Goal: Task Accomplishment & Management: Complete application form

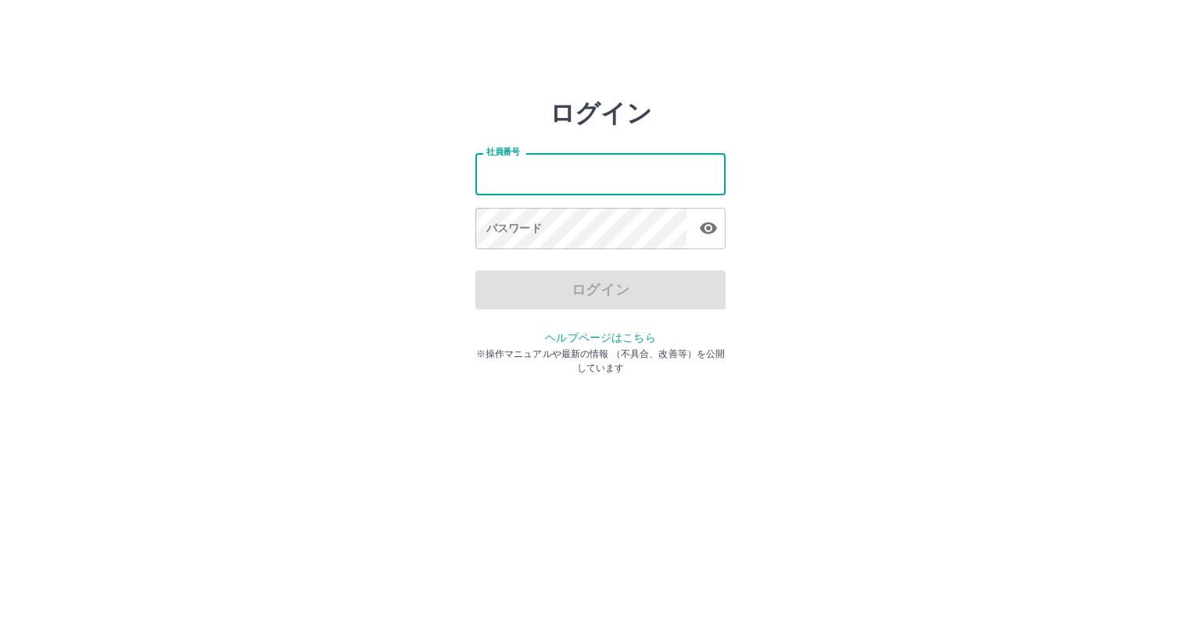
type input "*******"
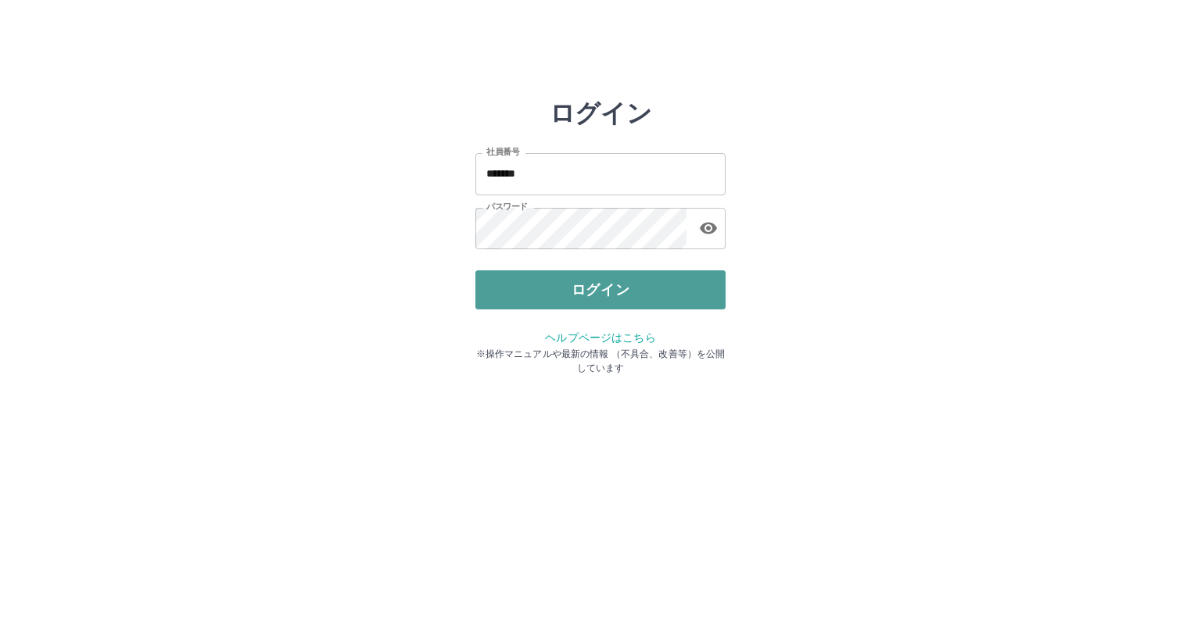
click at [572, 307] on button "ログイン" at bounding box center [600, 290] width 250 height 39
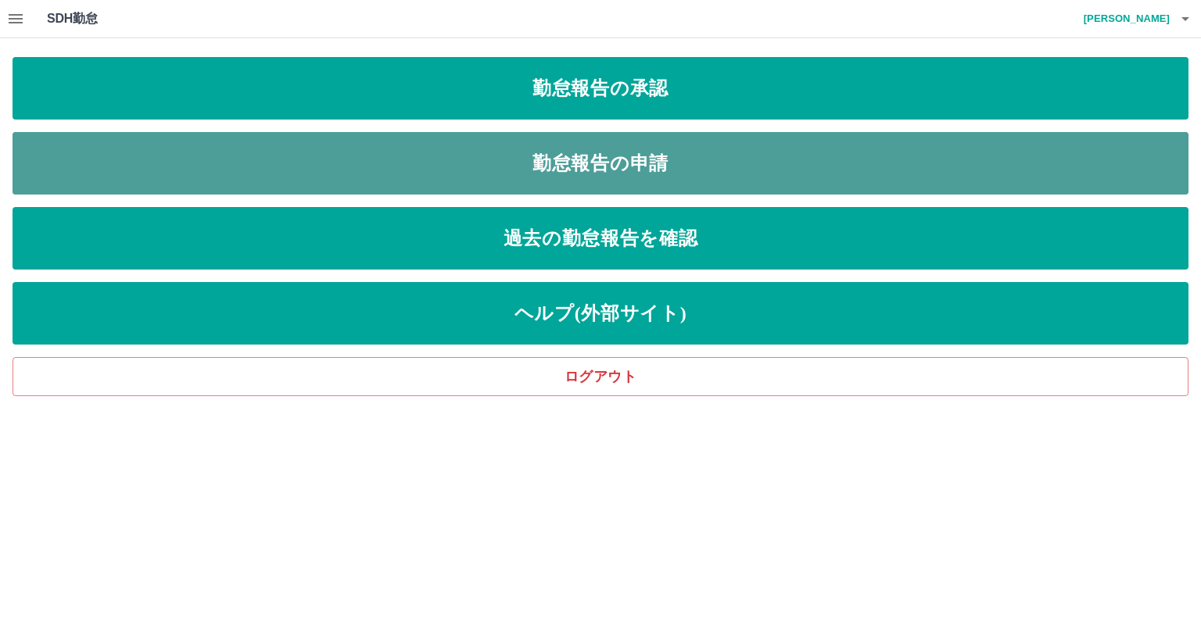
click at [604, 158] on link "勤怠報告の申請" at bounding box center [601, 163] width 1176 height 63
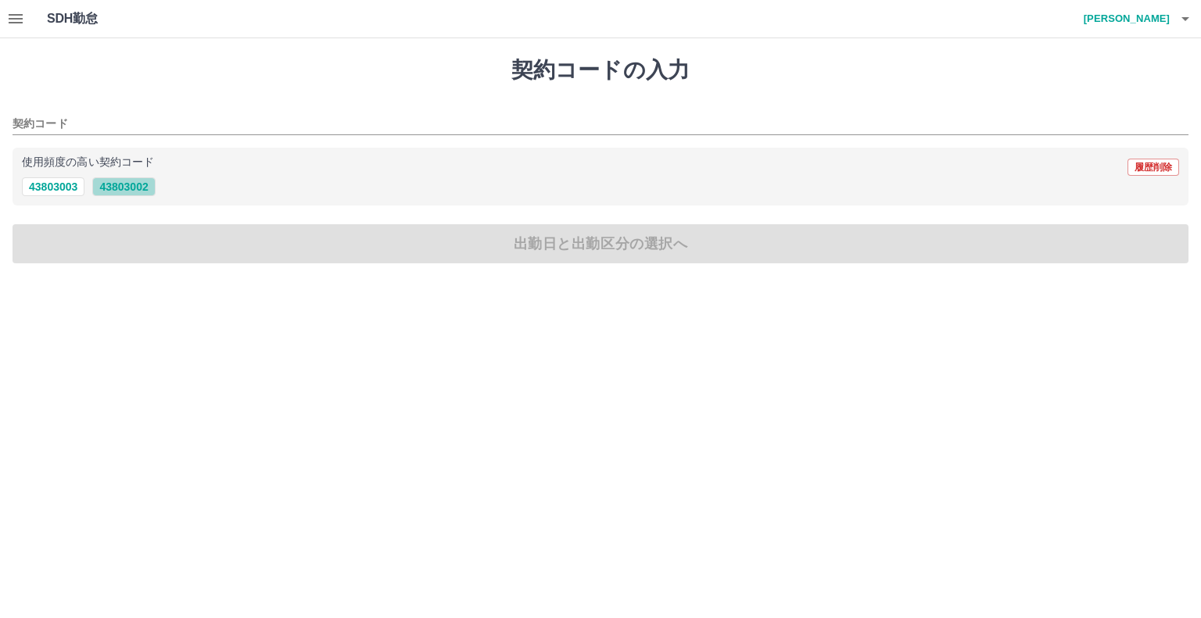
click at [139, 184] on button "43803002" at bounding box center [123, 186] width 63 height 19
type input "********"
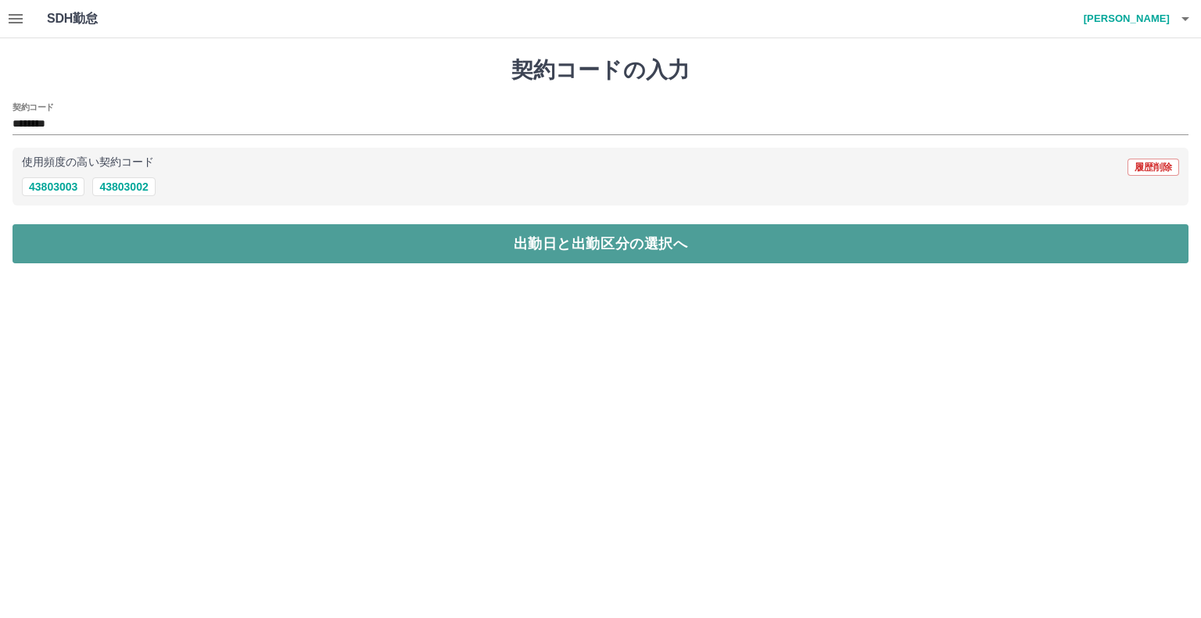
click at [355, 244] on button "出勤日と出勤区分の選択へ" at bounding box center [601, 243] width 1176 height 39
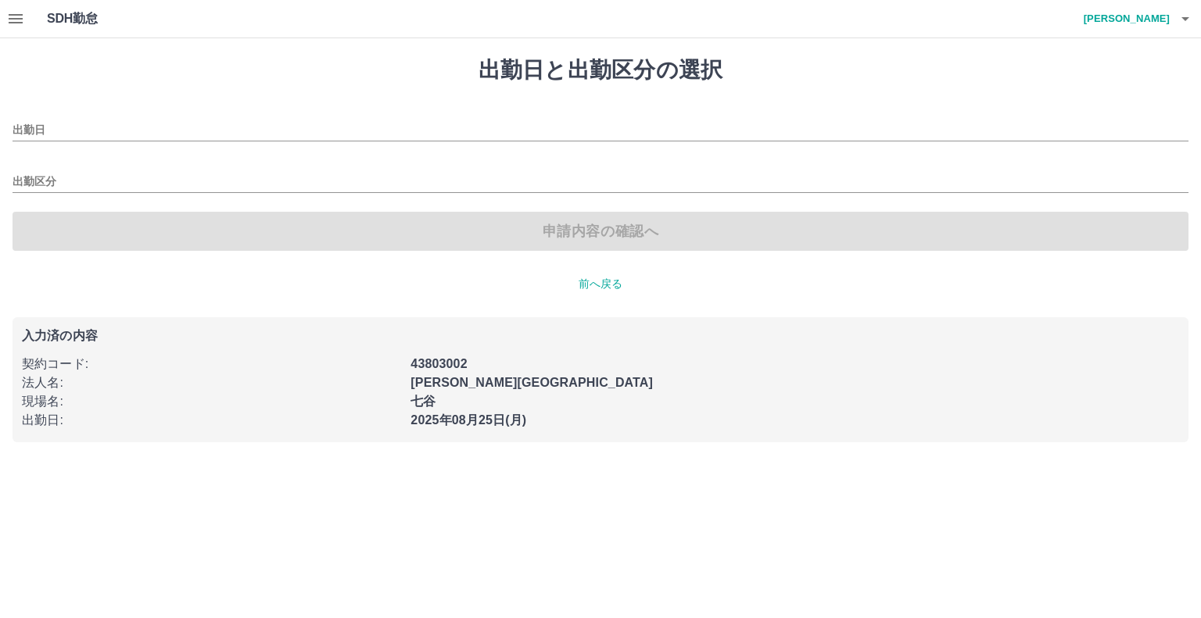
type input "**********"
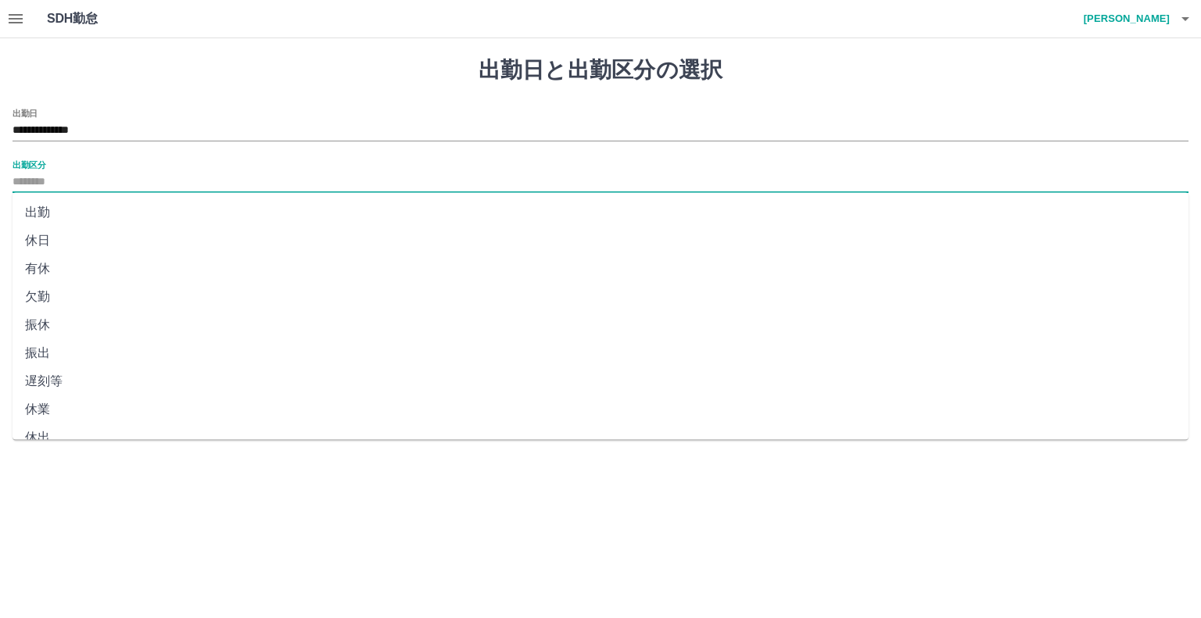
click at [82, 181] on input "出勤区分" at bounding box center [601, 183] width 1176 height 20
click at [63, 215] on li "出勤" at bounding box center [601, 213] width 1176 height 28
type input "**"
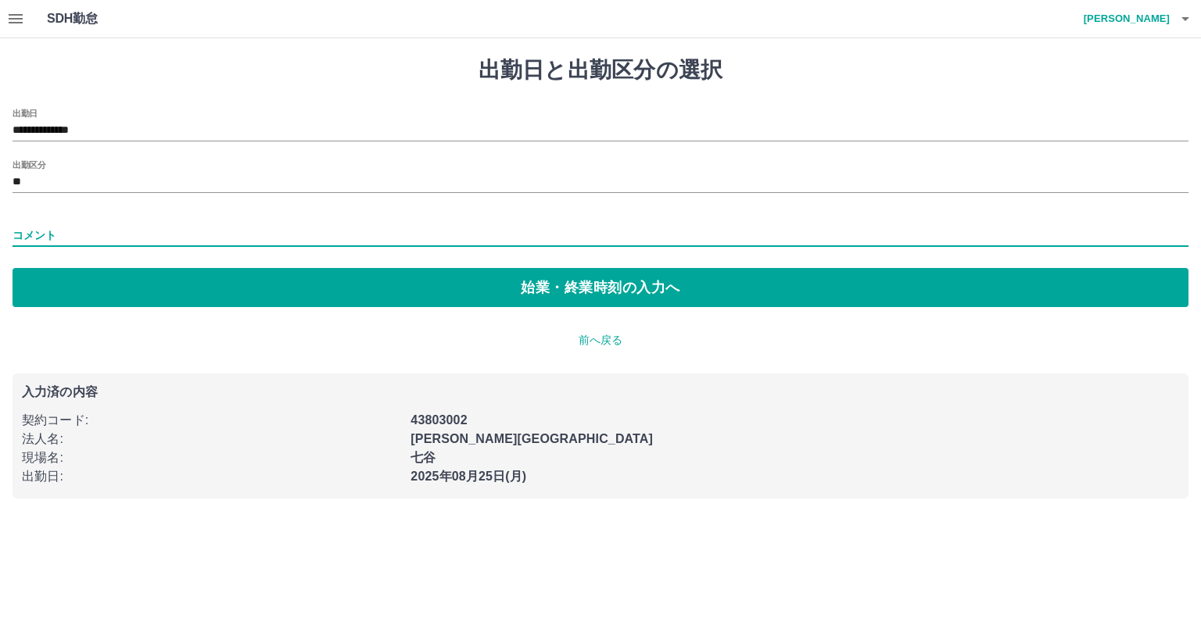
click at [97, 231] on input "コメント" at bounding box center [601, 235] width 1176 height 23
type input "*******"
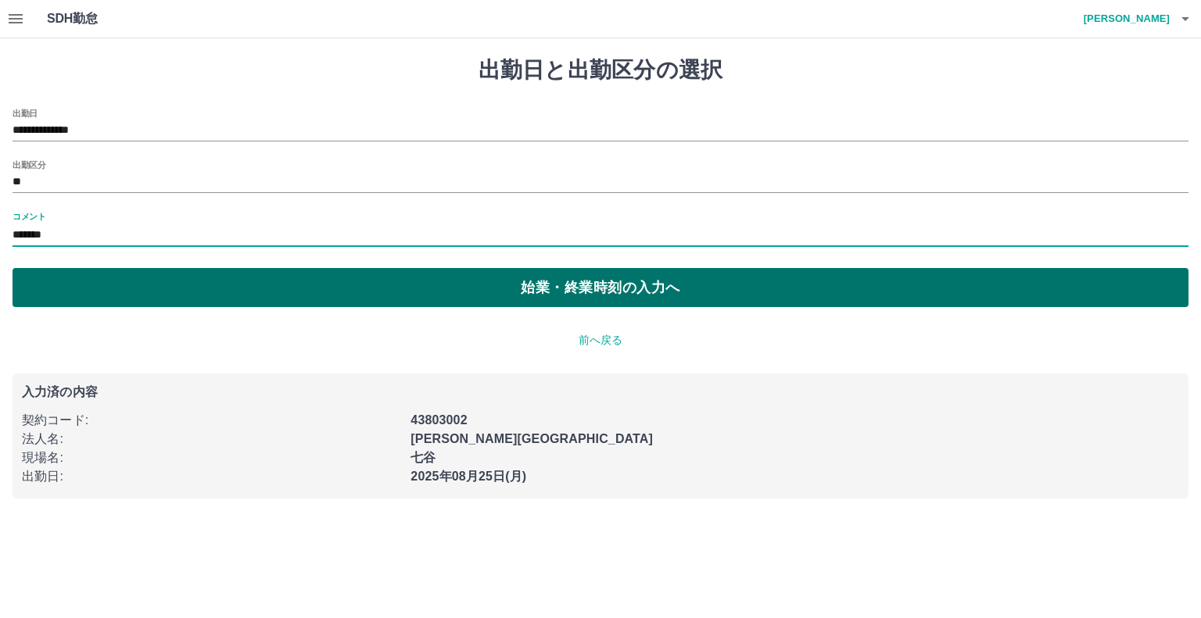
click at [480, 303] on button "始業・終業時刻の入力へ" at bounding box center [601, 287] width 1176 height 39
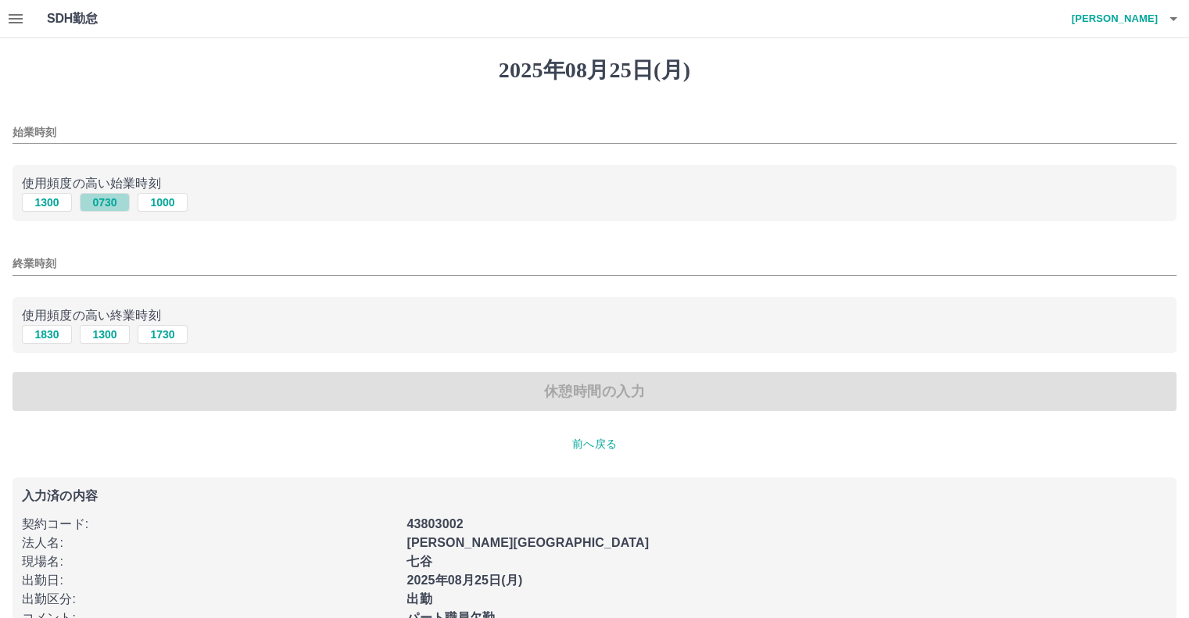
click at [105, 203] on button "0730" at bounding box center [105, 202] width 50 height 19
type input "****"
click at [141, 257] on input "終業時刻" at bounding box center [595, 264] width 1164 height 23
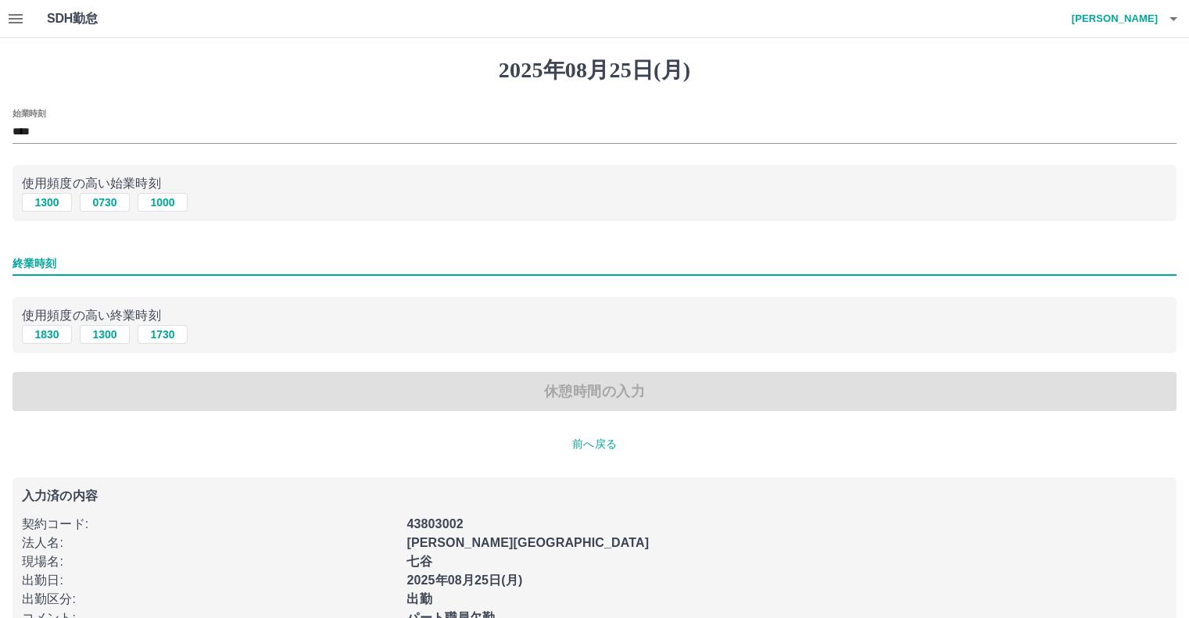
type input "****"
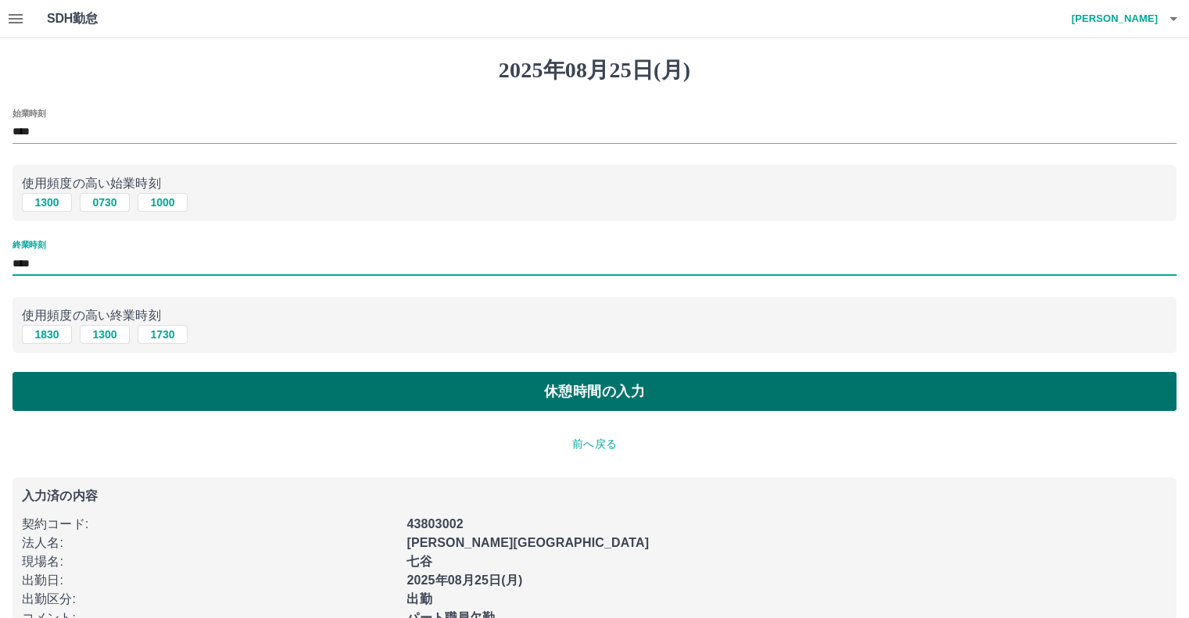
click at [430, 392] on button "休憩時間の入力" at bounding box center [595, 391] width 1164 height 39
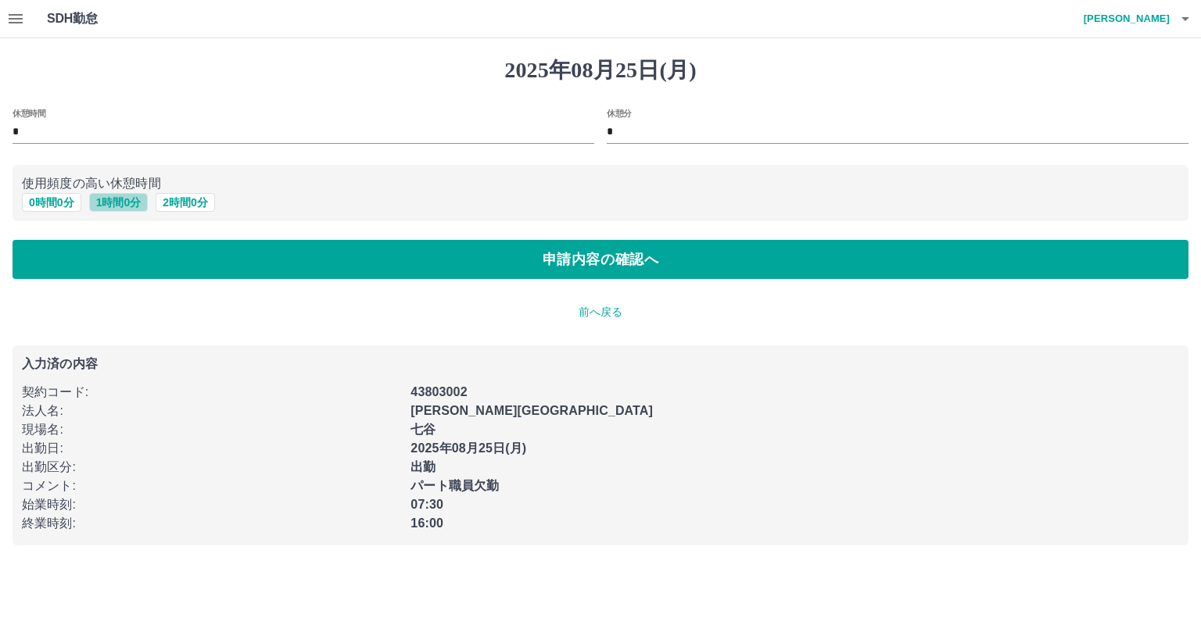
click at [124, 202] on button "1 時間 0 分" at bounding box center [118, 202] width 59 height 19
type input "*"
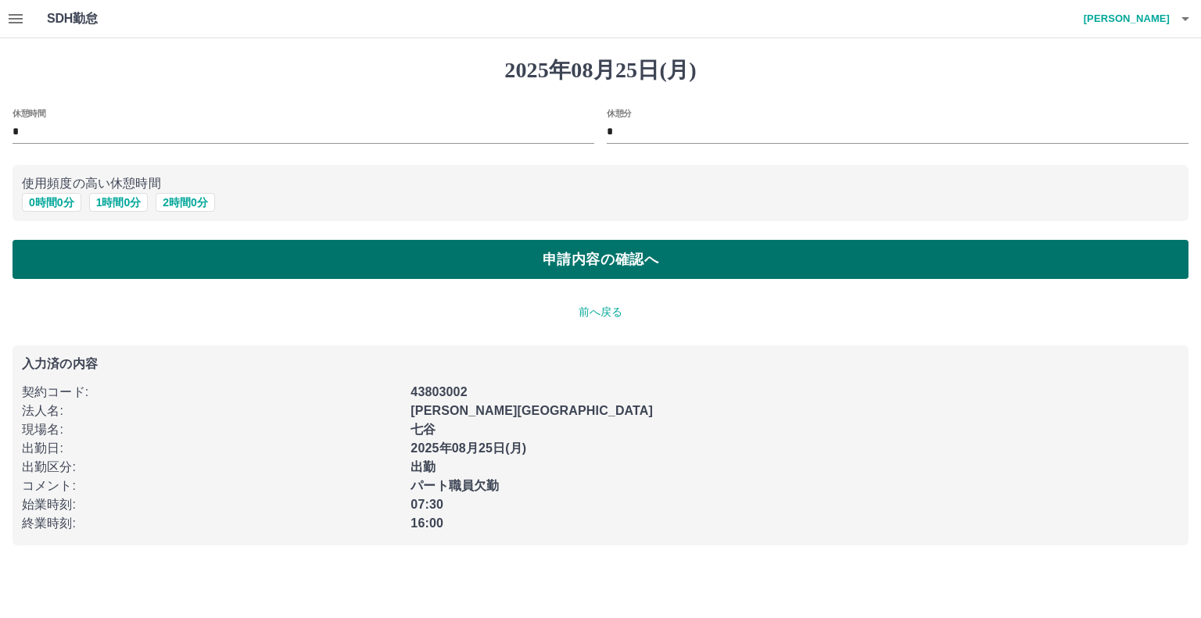
click at [383, 265] on button "申請内容の確認へ" at bounding box center [601, 259] width 1176 height 39
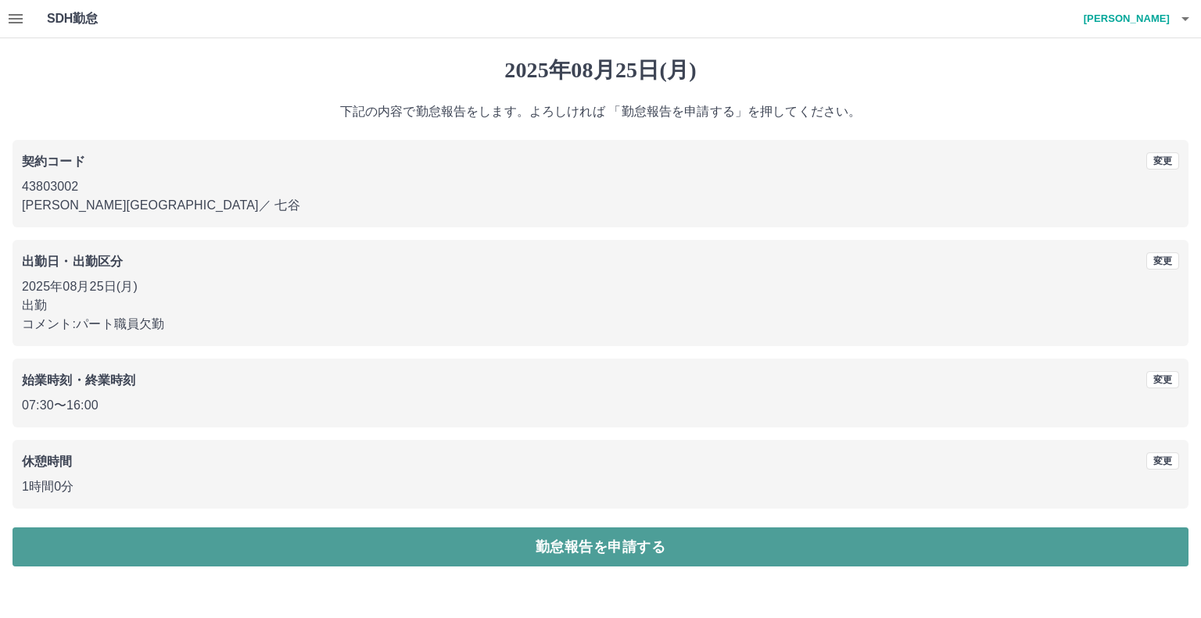
click at [597, 537] on button "勤怠報告を申請する" at bounding box center [601, 547] width 1176 height 39
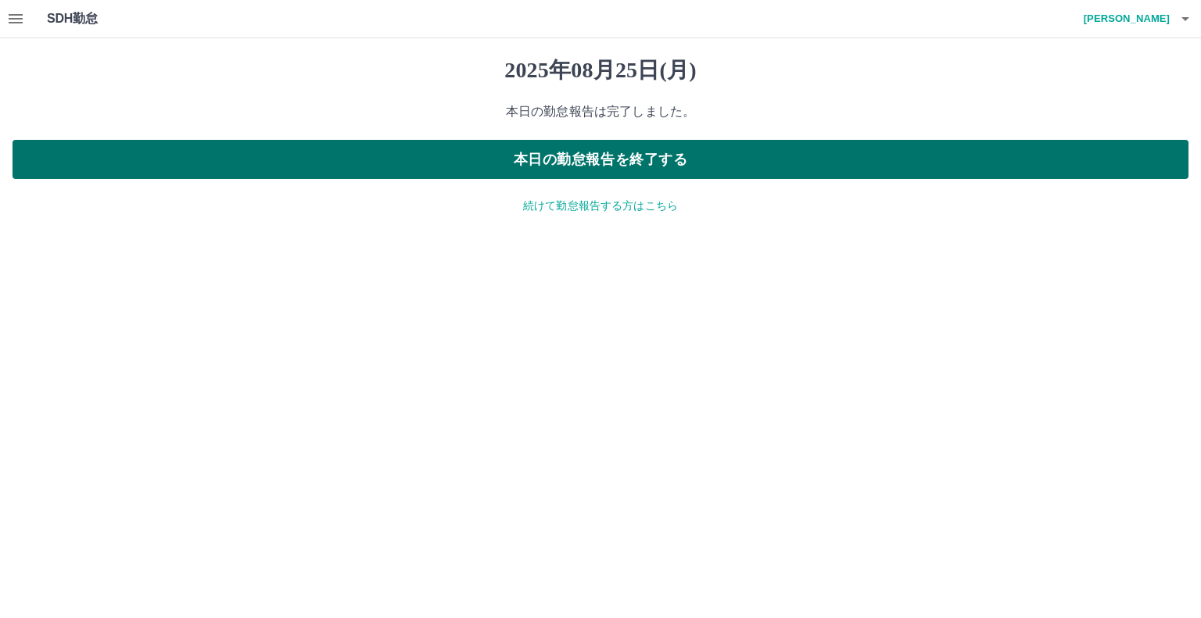
click at [618, 171] on button "本日の勤怠報告を終了する" at bounding box center [601, 159] width 1176 height 39
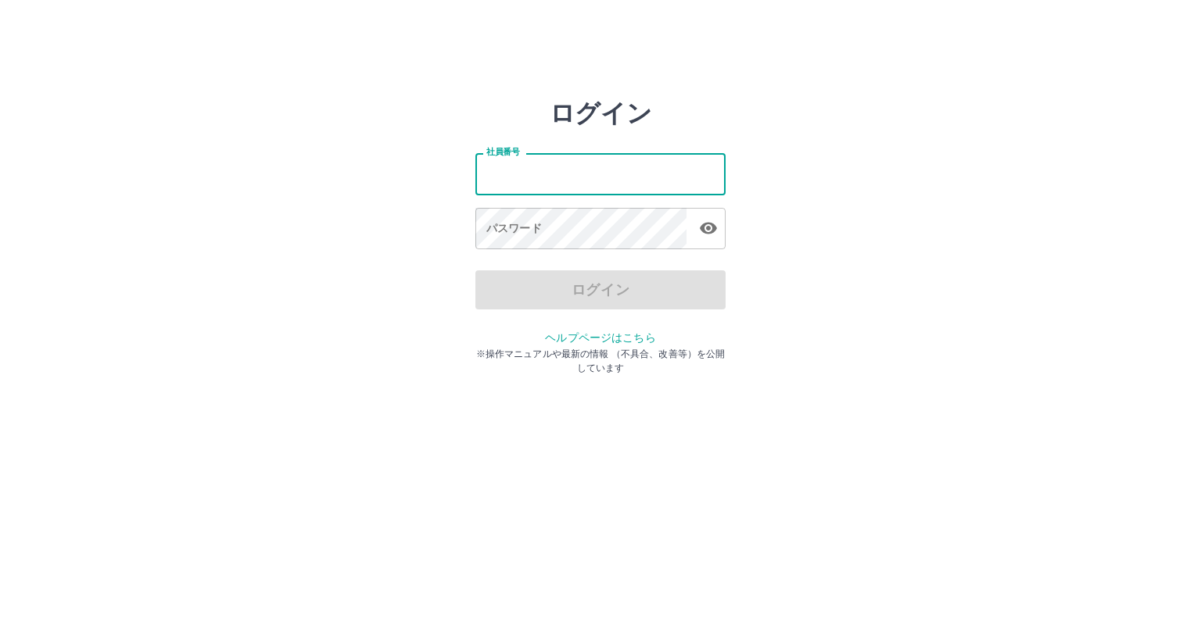
click at [596, 170] on input "社員番号" at bounding box center [600, 173] width 250 height 41
type input "*******"
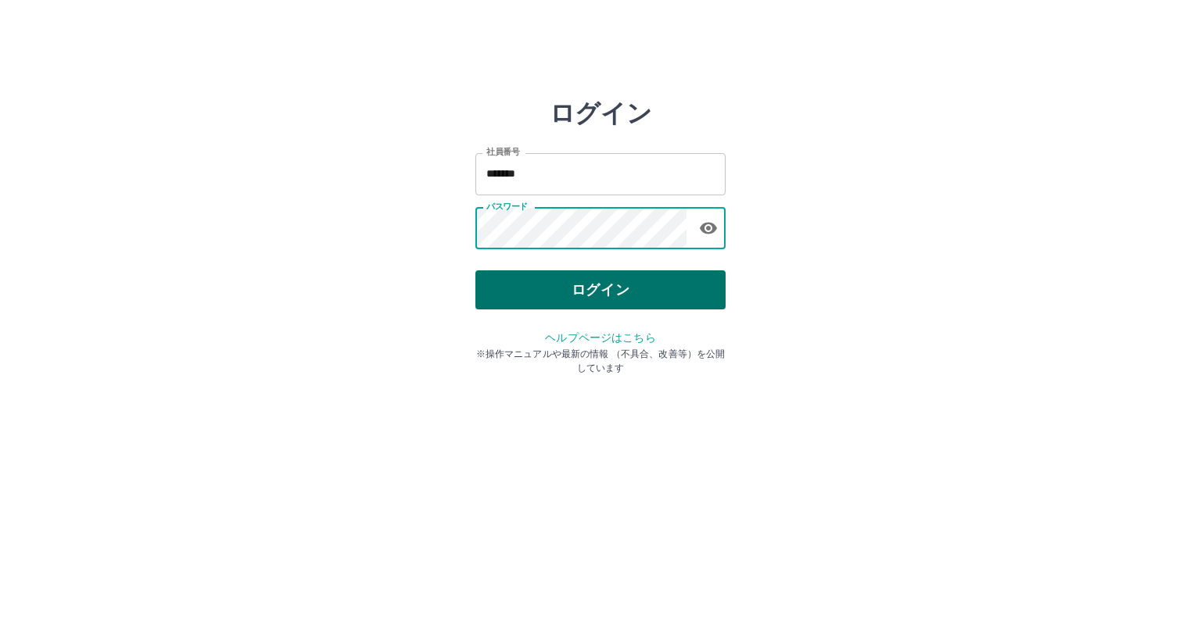
click at [585, 296] on button "ログイン" at bounding box center [600, 290] width 250 height 39
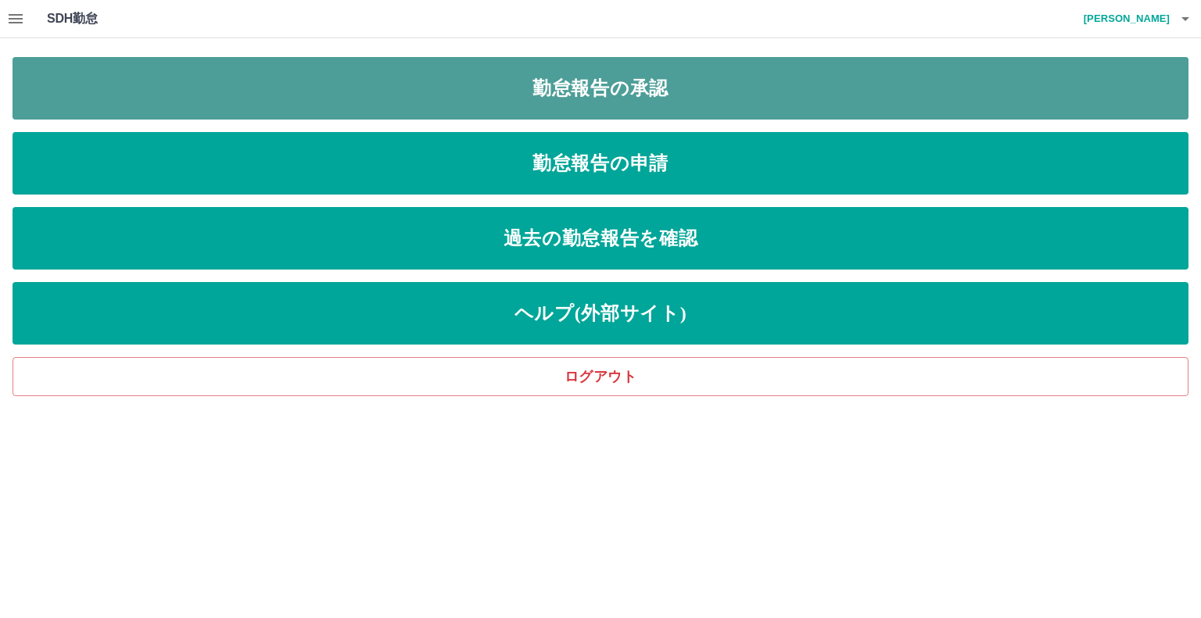
click at [574, 93] on link "勤怠報告の承認" at bounding box center [601, 88] width 1176 height 63
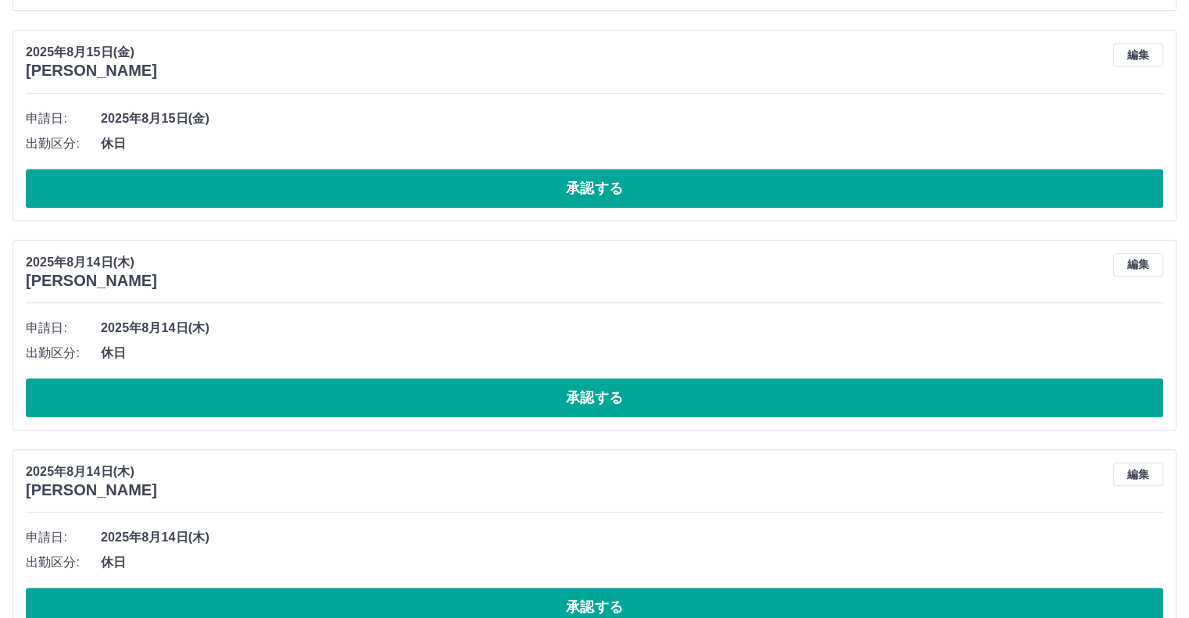
scroll to position [1692, 0]
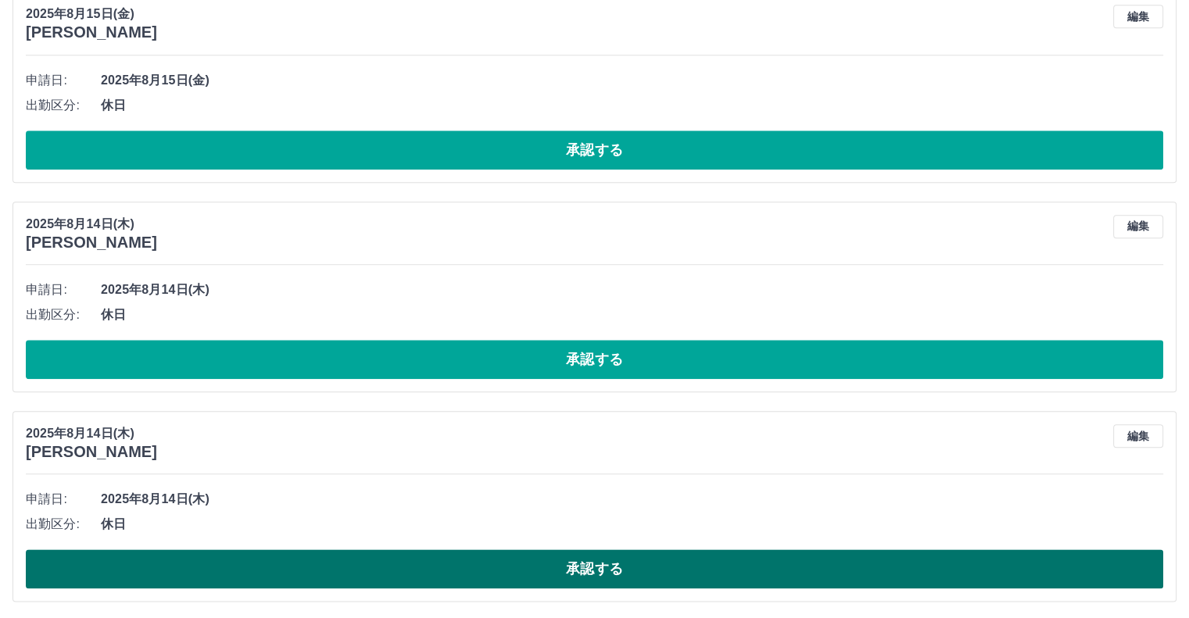
click at [453, 562] on button "承認する" at bounding box center [595, 569] width 1138 height 39
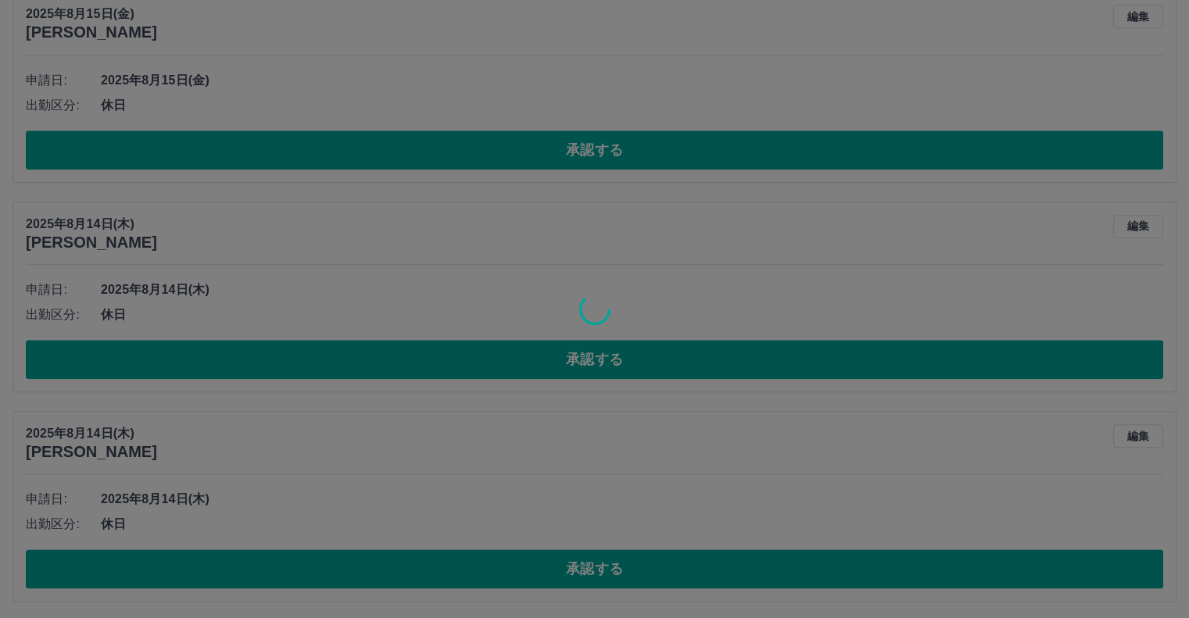
scroll to position [1482, 0]
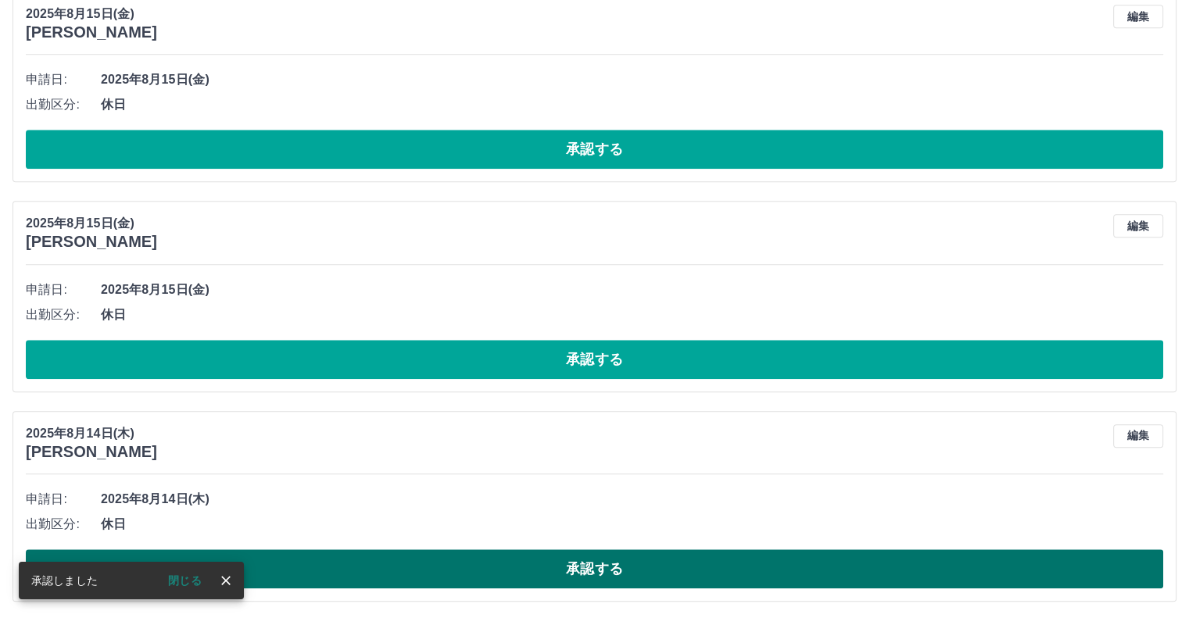
click at [496, 579] on button "承認する" at bounding box center [595, 569] width 1138 height 39
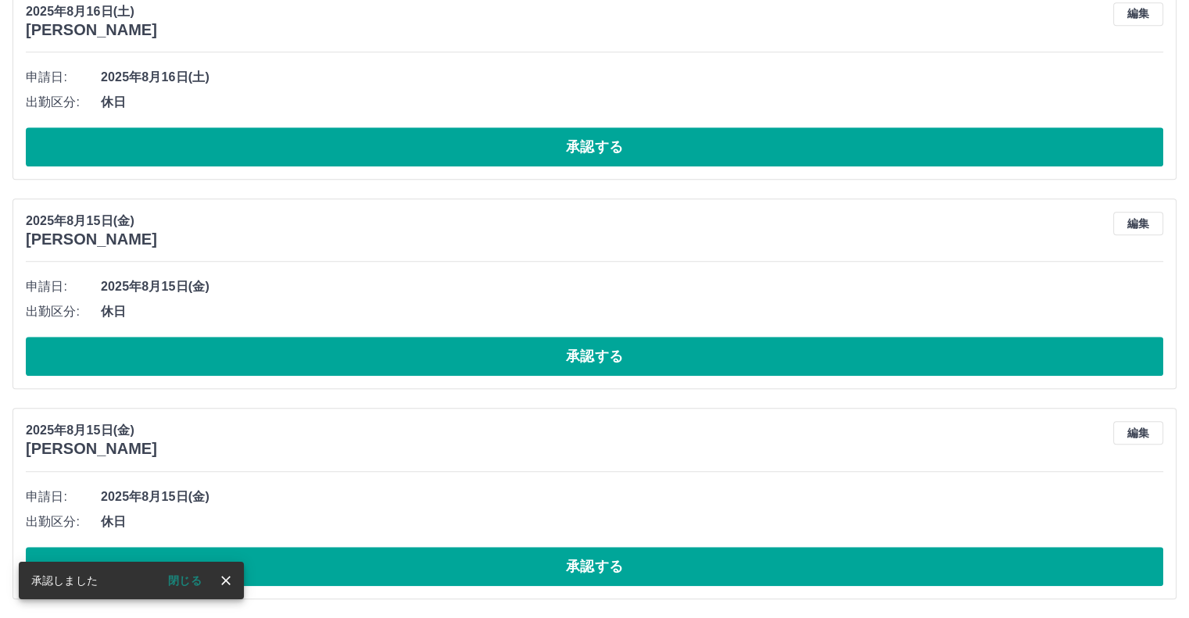
scroll to position [1273, 0]
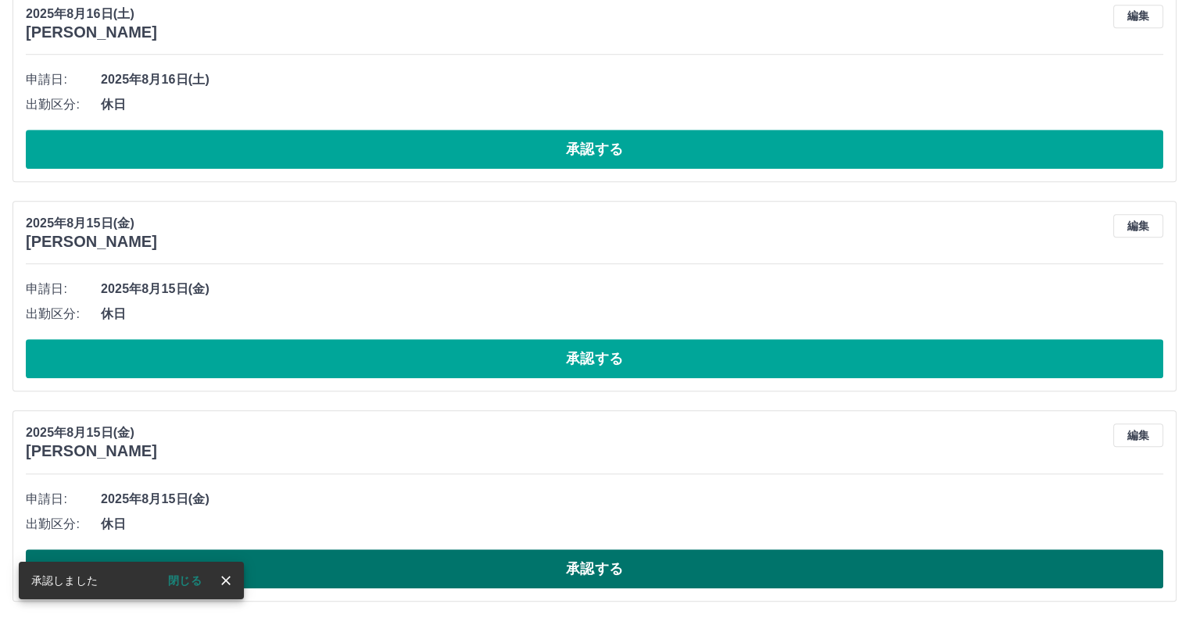
click at [569, 578] on button "承認する" at bounding box center [595, 569] width 1138 height 39
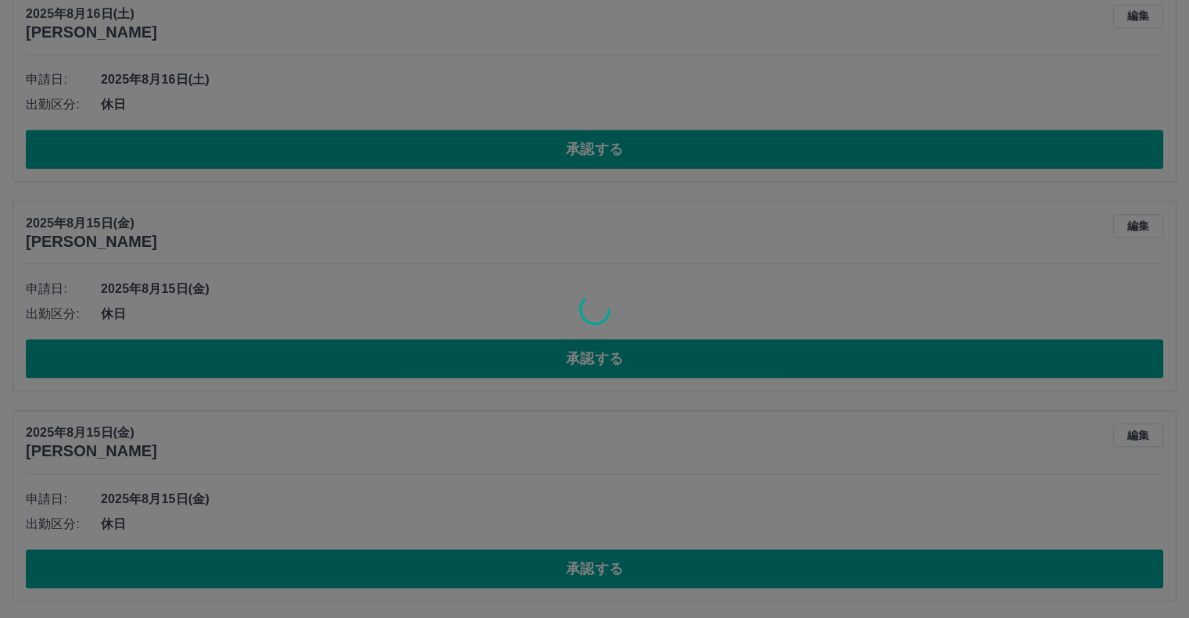
scroll to position [1063, 0]
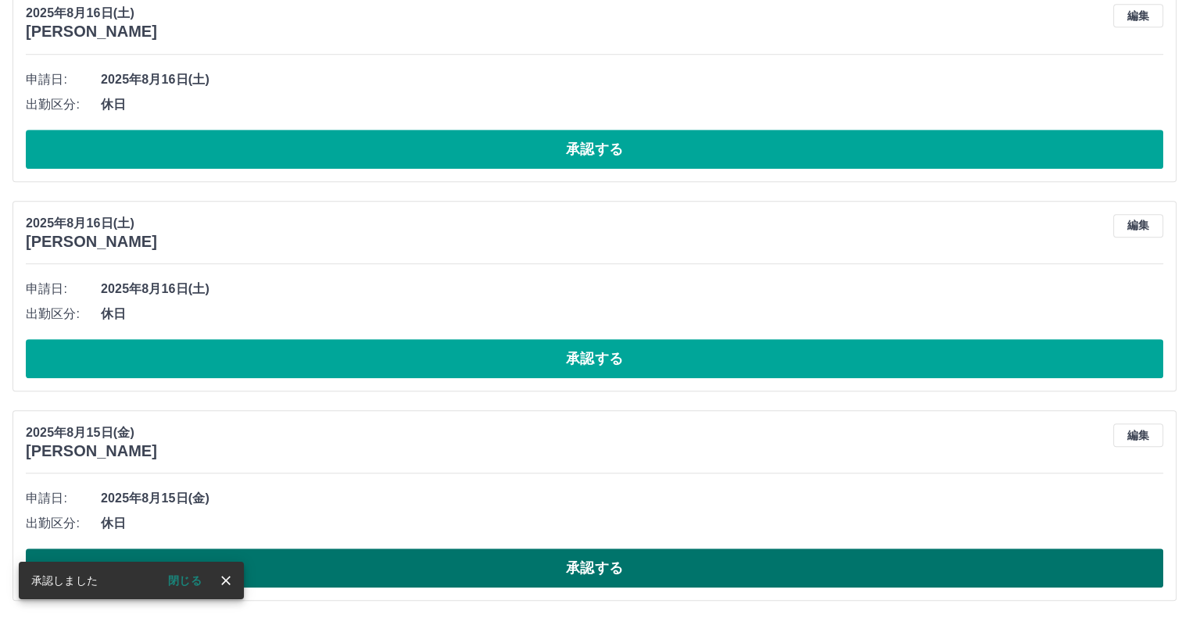
click at [496, 564] on button "承認する" at bounding box center [595, 568] width 1138 height 39
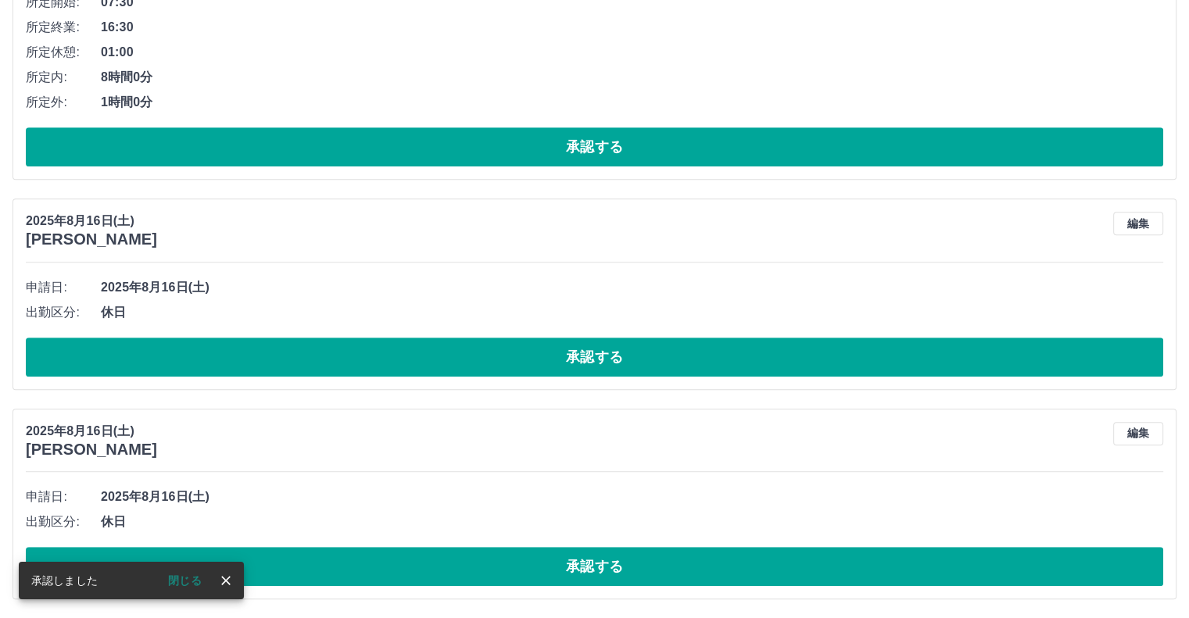
scroll to position [854, 0]
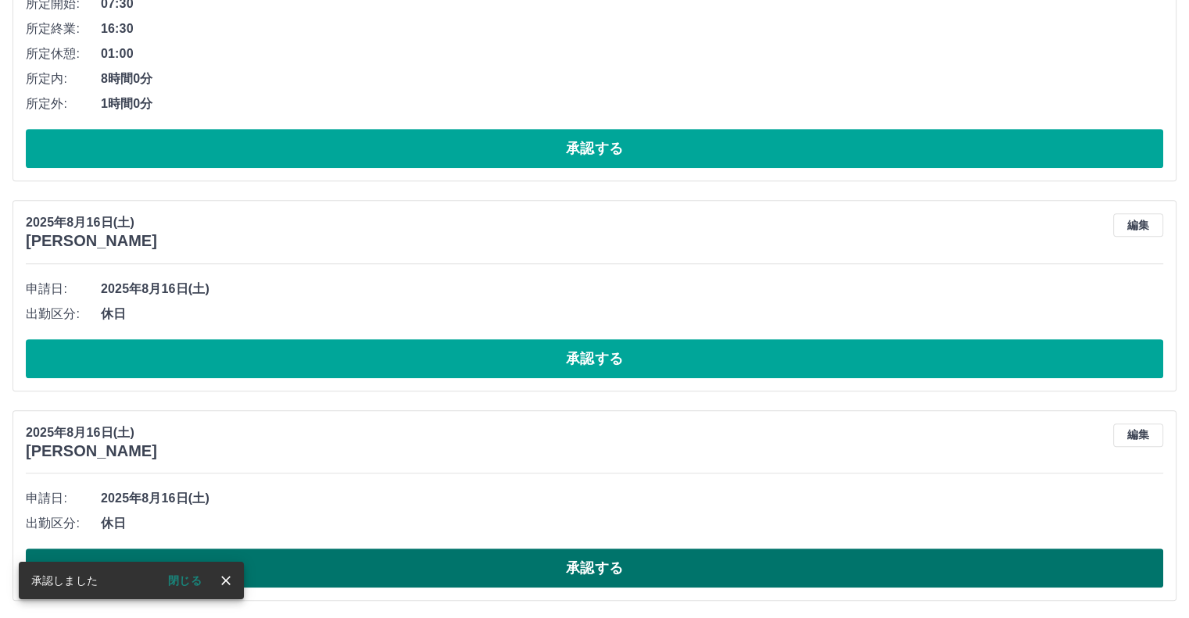
click at [525, 564] on button "承認する" at bounding box center [595, 568] width 1138 height 39
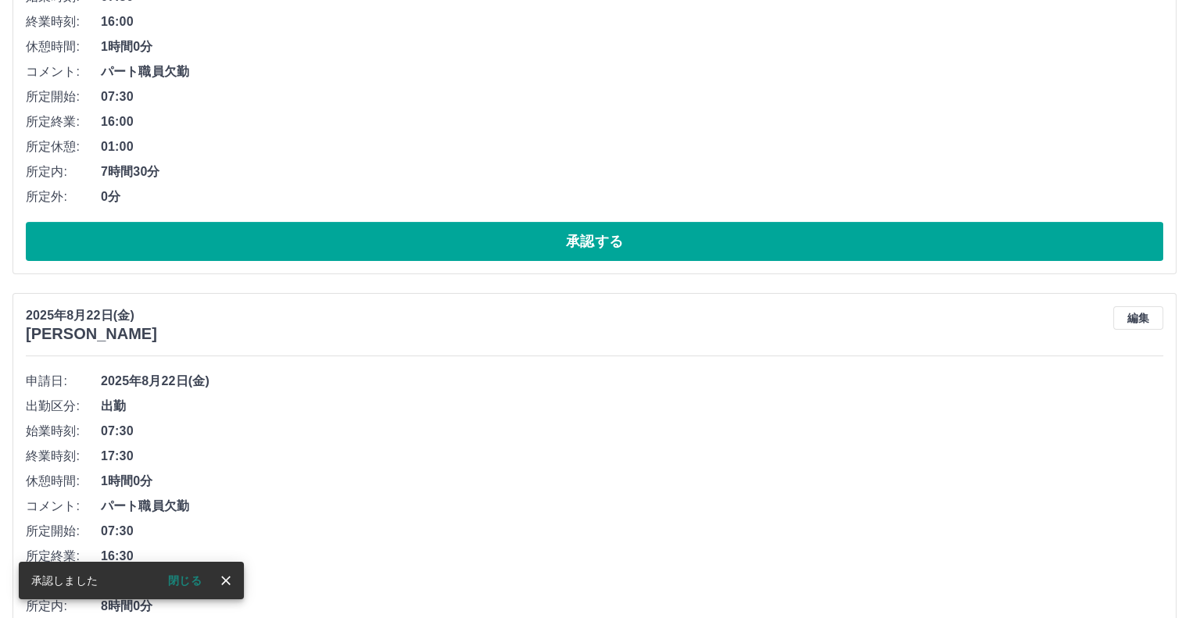
scroll to position [644, 0]
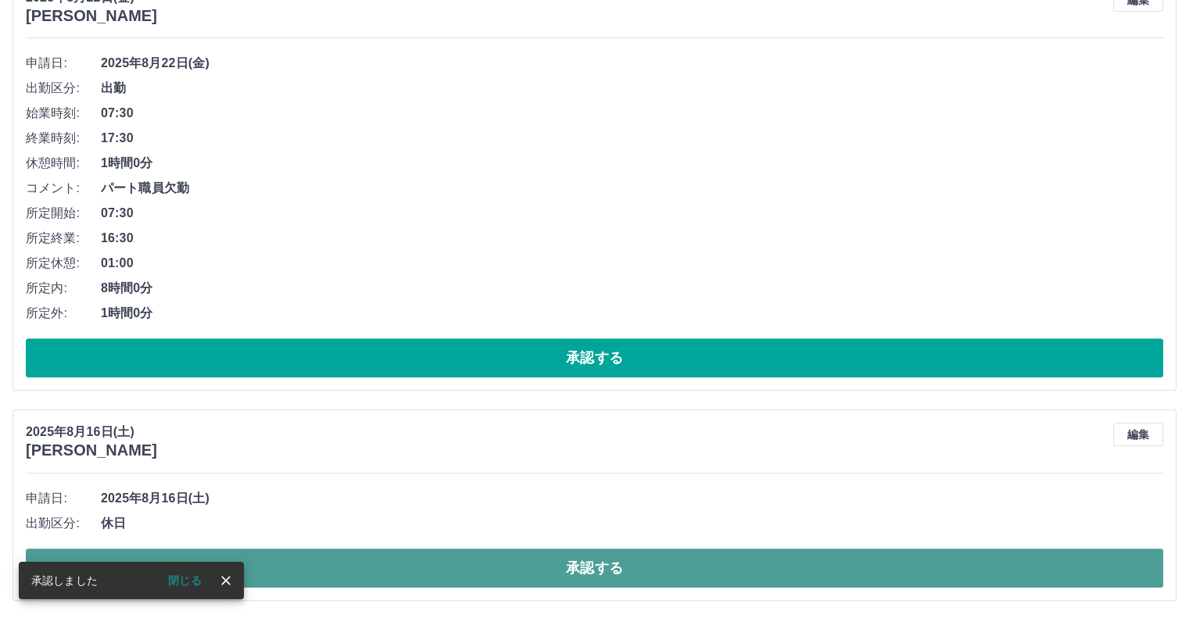
click at [514, 570] on button "承認する" at bounding box center [595, 568] width 1138 height 39
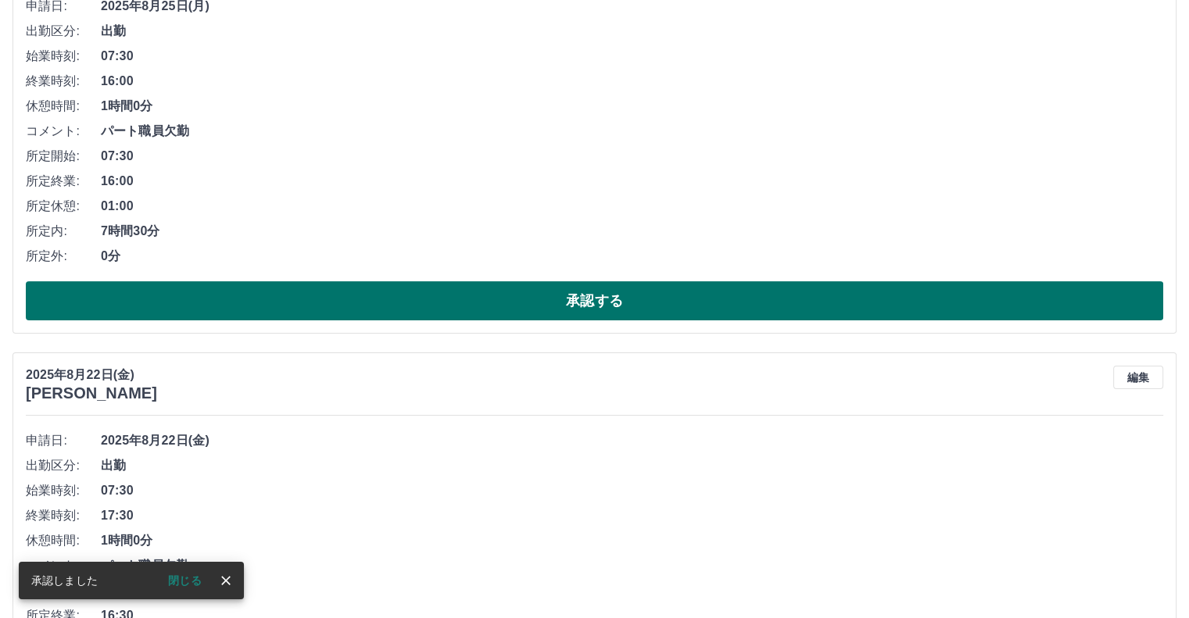
scroll to position [435, 0]
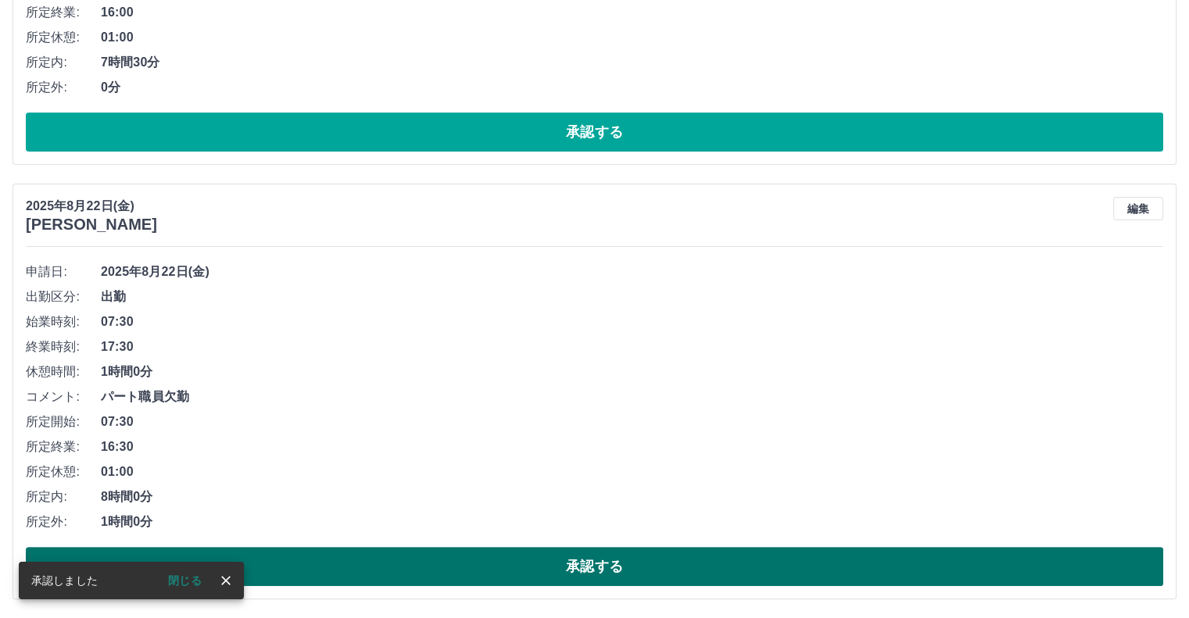
click at [558, 571] on button "承認する" at bounding box center [595, 566] width 1138 height 39
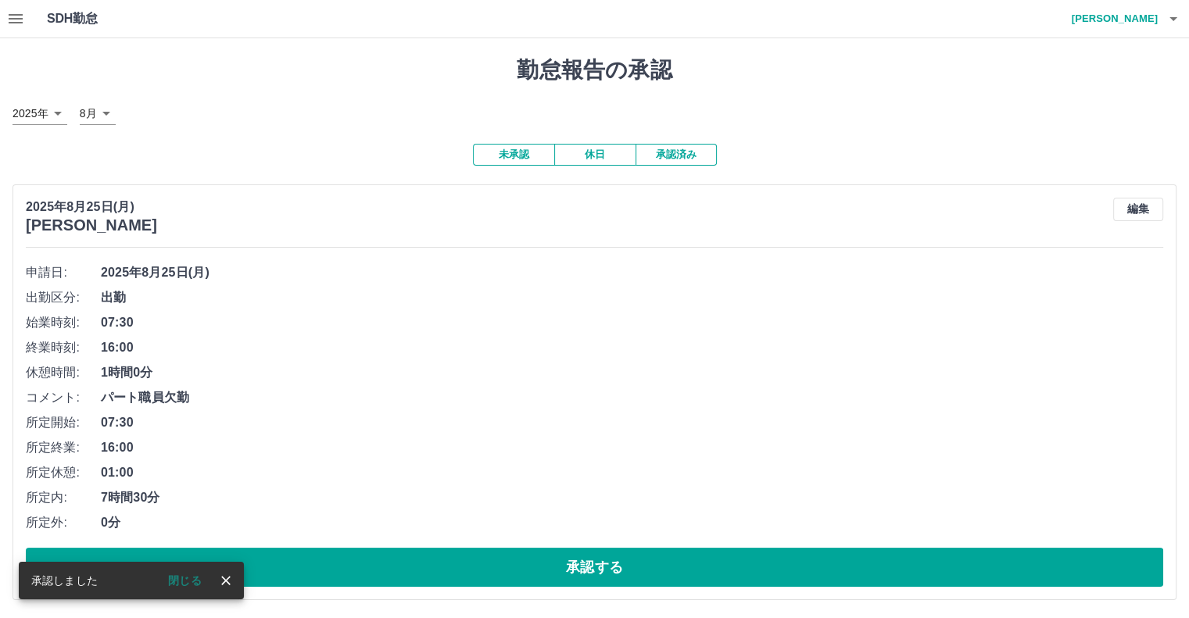
scroll to position [1, 0]
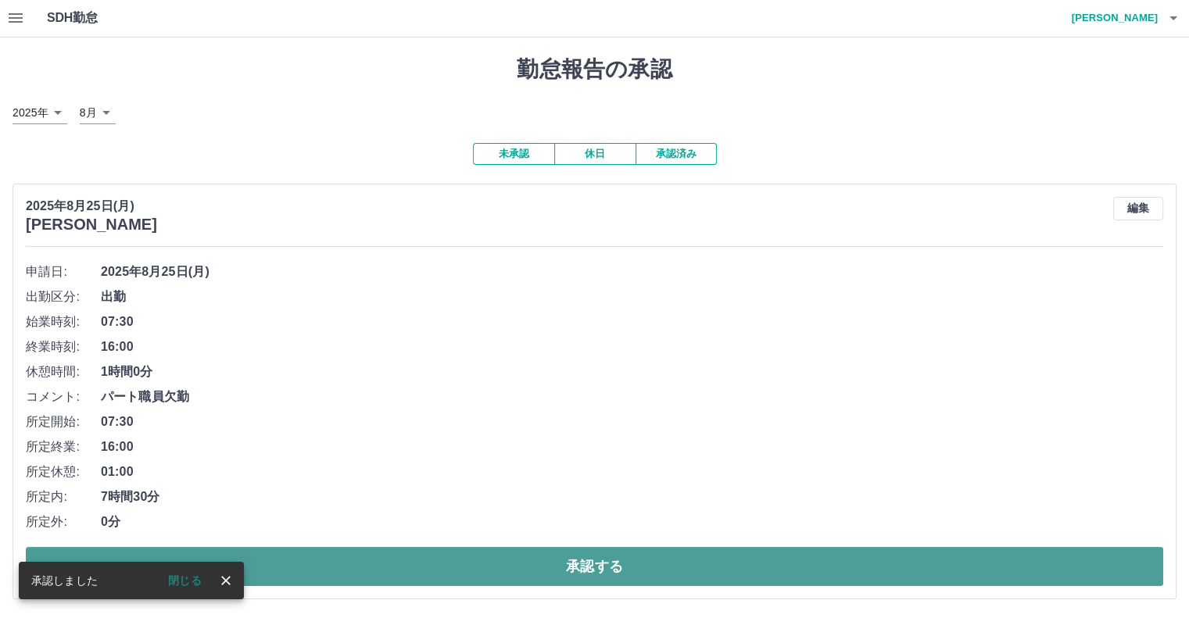
click at [557, 564] on button "承認する" at bounding box center [595, 566] width 1138 height 39
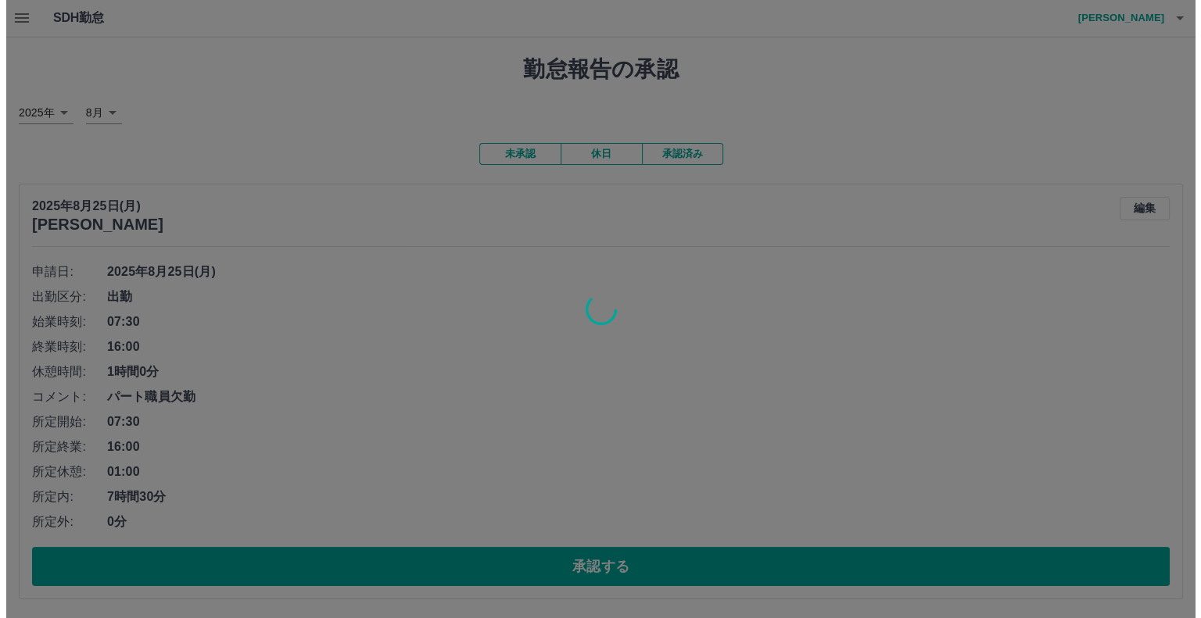
scroll to position [0, 0]
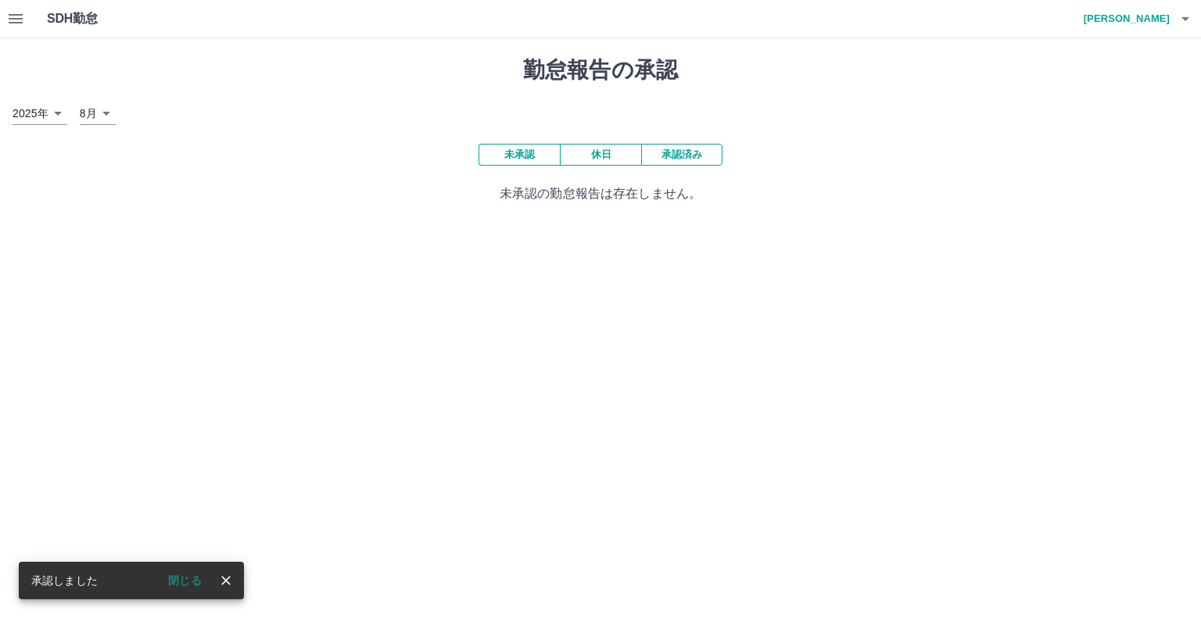
click at [1186, 22] on icon "button" at bounding box center [1185, 18] width 19 height 19
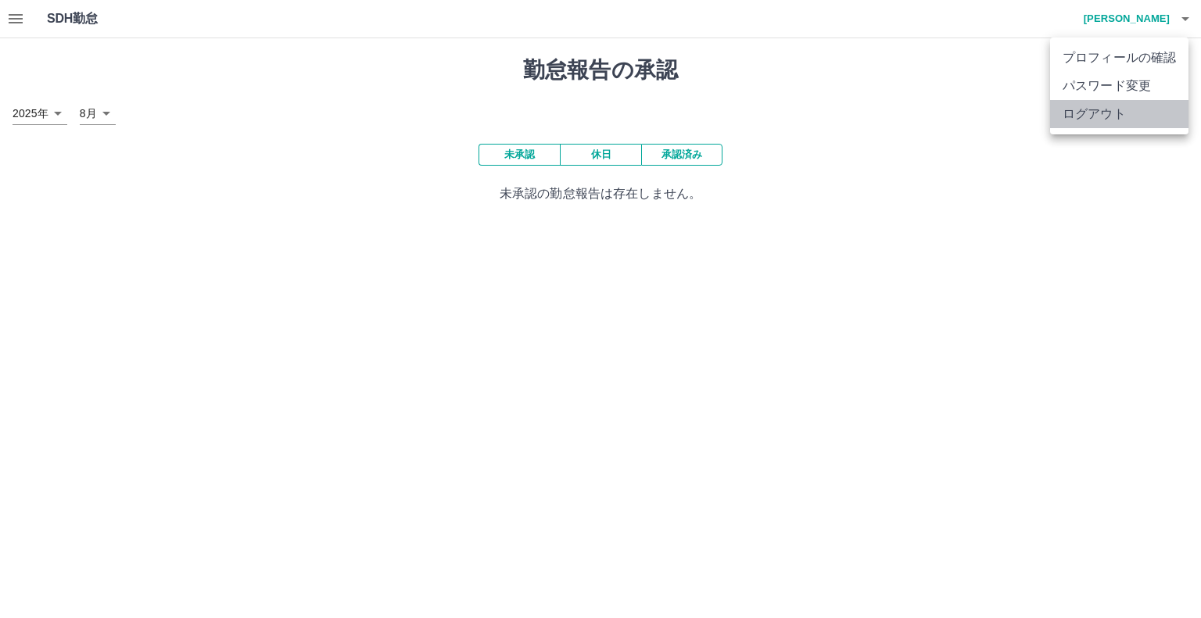
click at [1138, 112] on li "ログアウト" at bounding box center [1119, 114] width 138 height 28
